Goal: Task Accomplishment & Management: Use online tool/utility

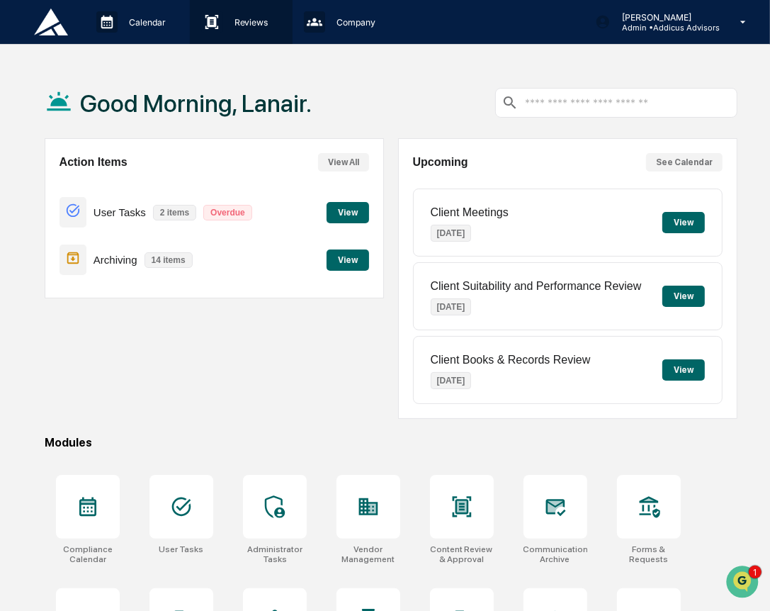
click at [244, 35] on div "Reviews Approval Management" at bounding box center [241, 22] width 102 height 44
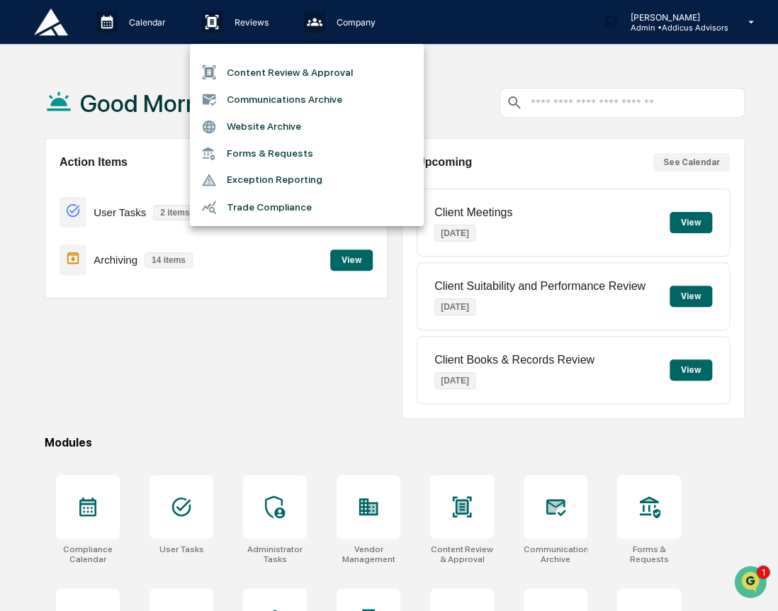
click at [249, 74] on li "Content Review & Approval" at bounding box center [307, 72] width 234 height 27
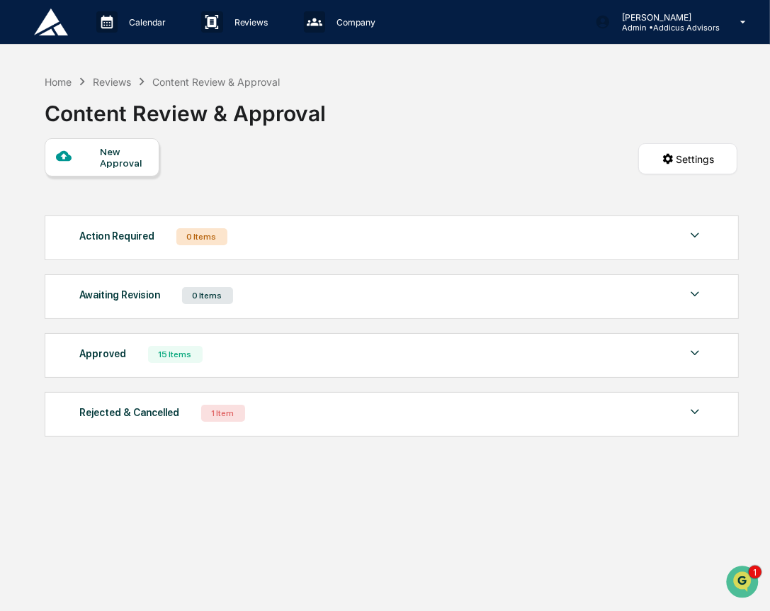
click at [283, 361] on div "Approved 15 Items" at bounding box center [392, 354] width 624 height 20
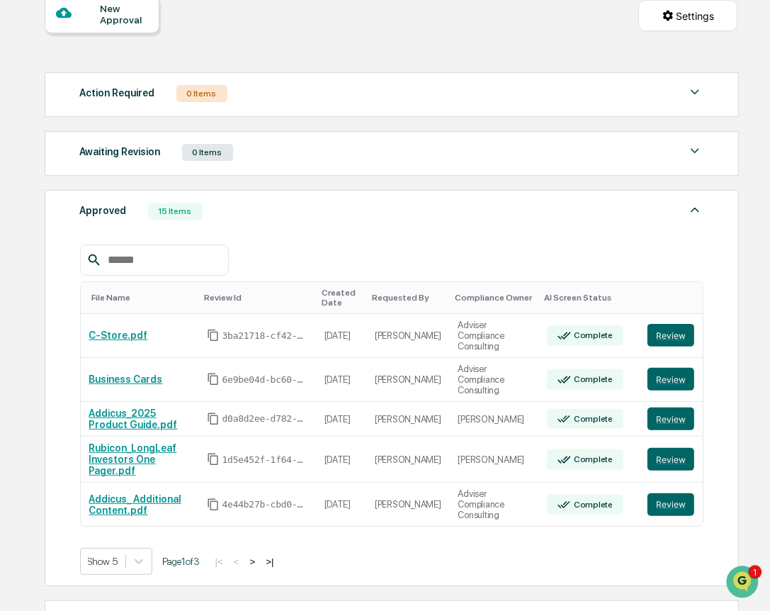
scroll to position [213, 0]
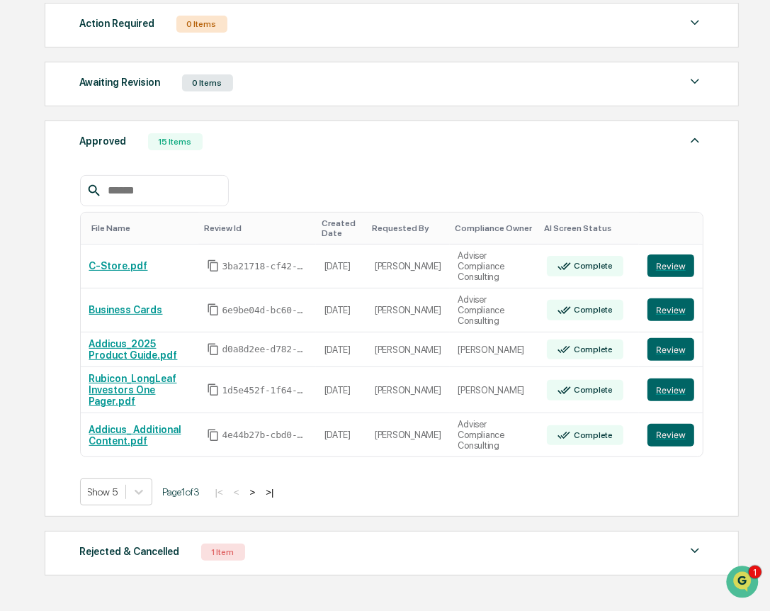
click at [260, 486] on button ">" at bounding box center [253, 492] width 14 height 12
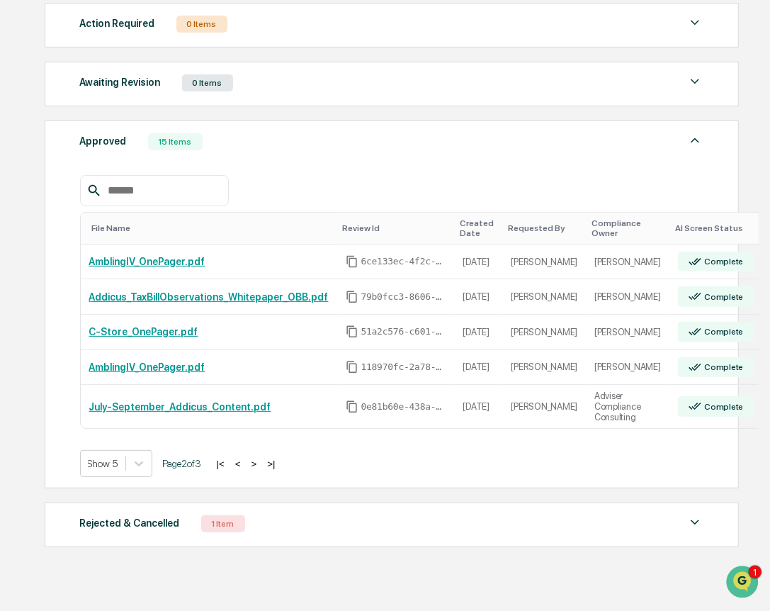
click at [259, 463] on button ">" at bounding box center [254, 464] width 14 height 12
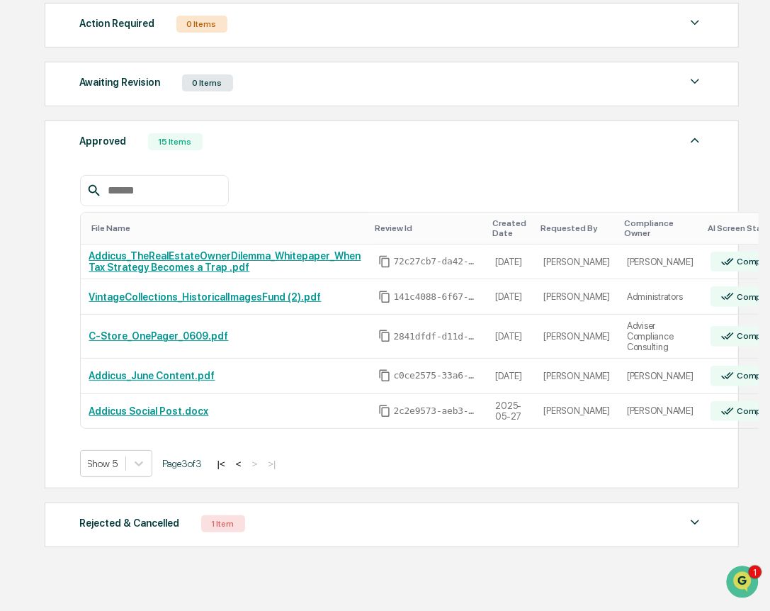
click at [246, 465] on button "<" at bounding box center [239, 464] width 14 height 12
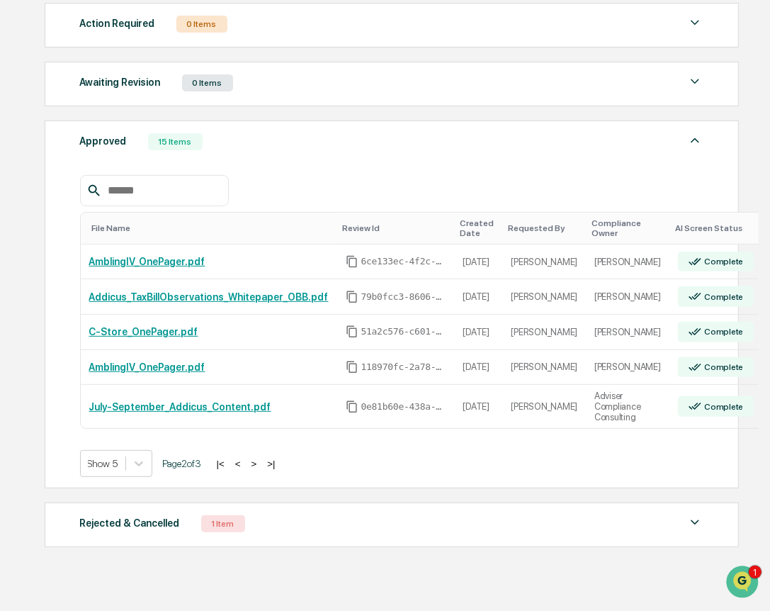
click at [245, 465] on button "<" at bounding box center [238, 464] width 14 height 12
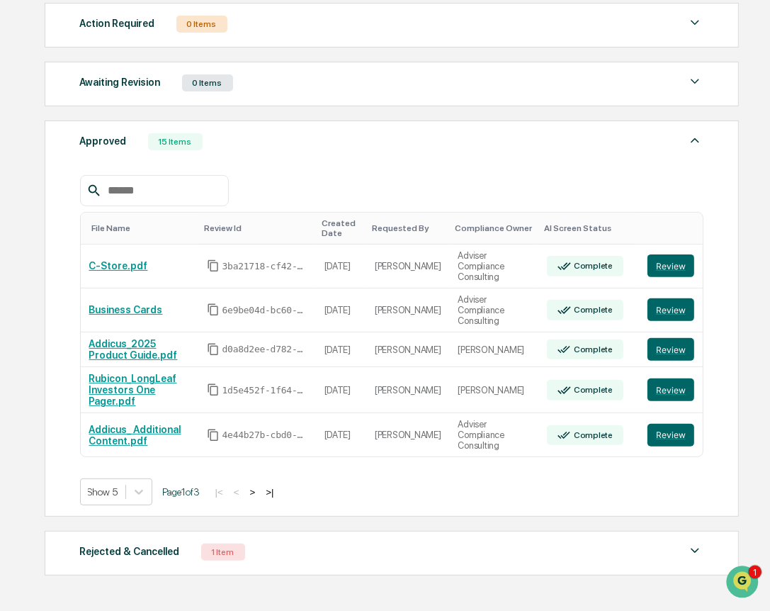
click at [278, 486] on button ">|" at bounding box center [269, 492] width 16 height 12
